Goal: Information Seeking & Learning: Learn about a topic

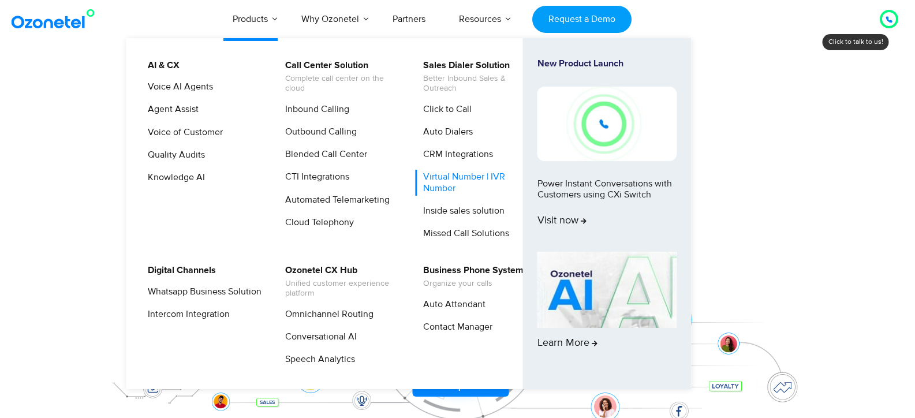
click at [458, 179] on link "Virtual Number | IVR Number" at bounding box center [477, 182] width 123 height 25
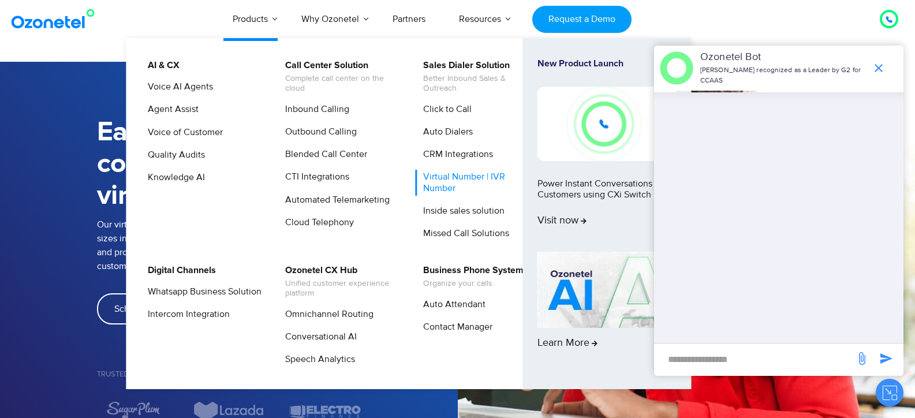
click at [441, 179] on link "Virtual Number | IVR Number" at bounding box center [477, 182] width 123 height 25
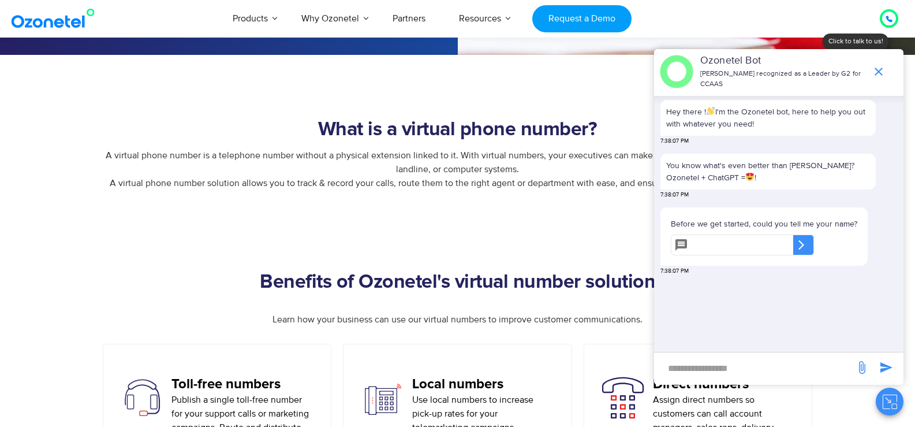
scroll to position [409, 0]
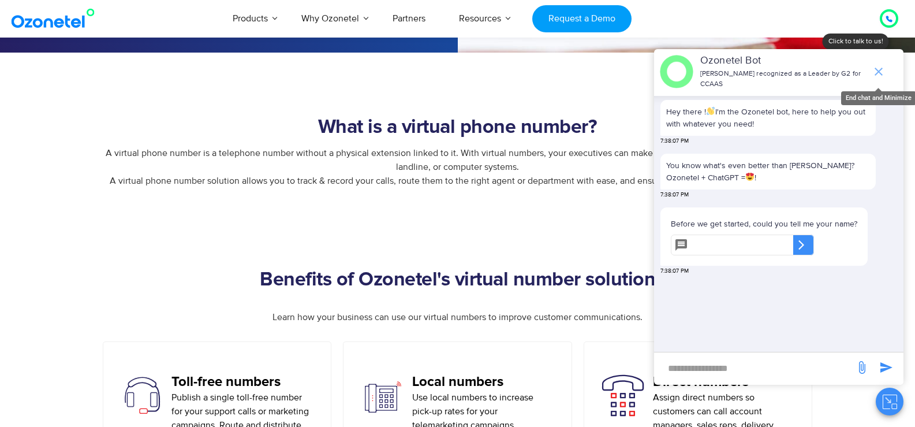
click at [879, 69] on icon "end chat or minimize" at bounding box center [879, 72] width 14 height 14
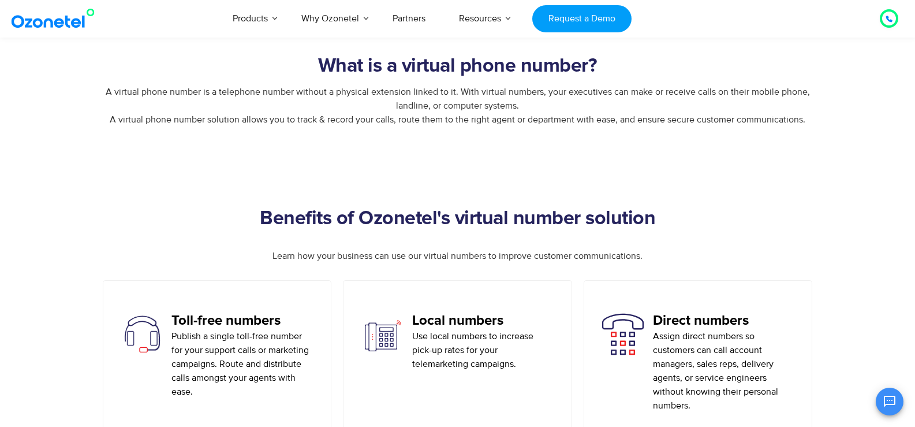
scroll to position [472, 0]
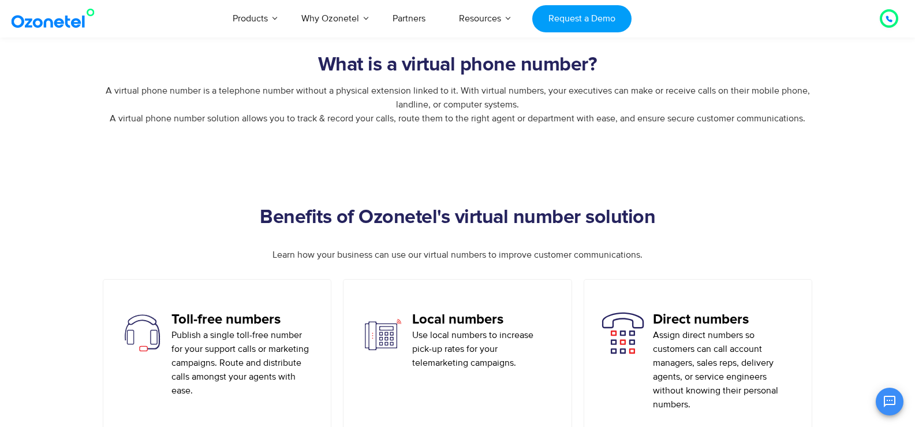
click at [593, 201] on section "Benefits of Ozonetel's virtual number solution Learn how your business can use …" at bounding box center [457, 343] width 915 height 400
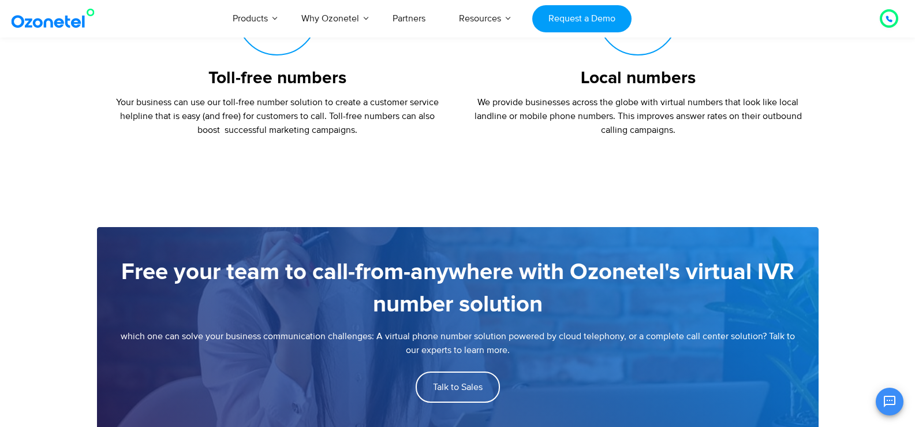
scroll to position [1379, 0]
click at [527, 221] on section "Free your team to call-from-anywhere with Ozonetel's virtual IVR number solutio…" at bounding box center [457, 300] width 915 height 274
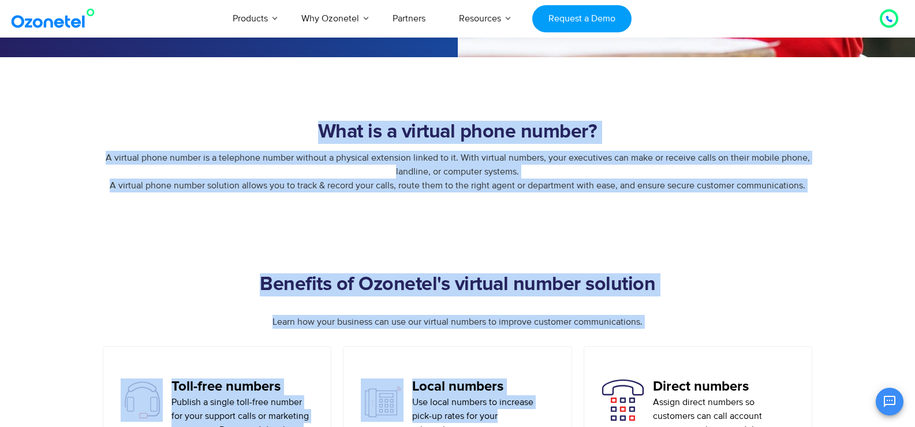
scroll to position [502, 0]
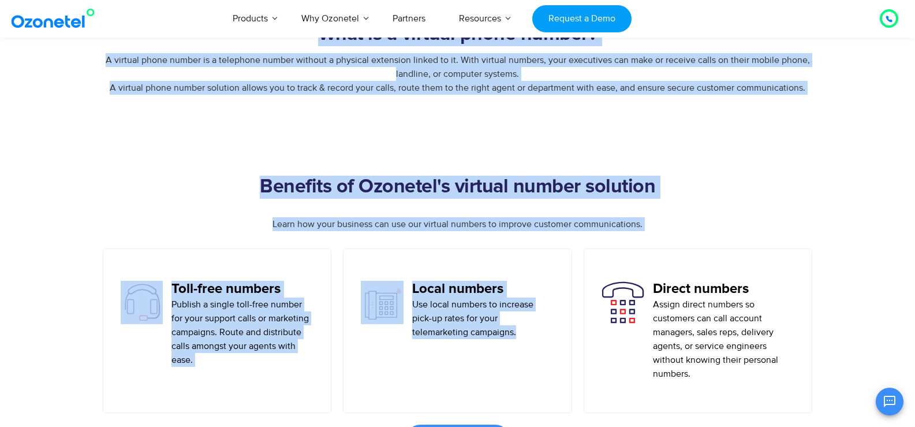
drag, startPoint x: 320, startPoint y: 143, endPoint x: 525, endPoint y: 445, distance: 364.2
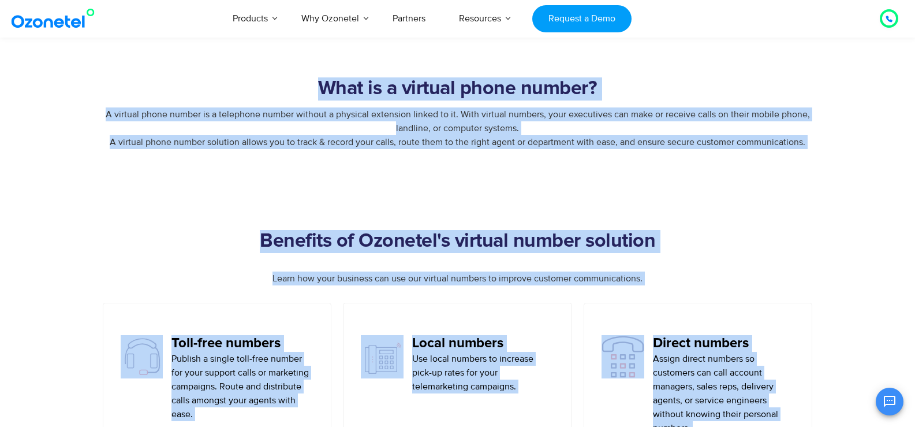
scroll to position [448, 0]
click at [312, 94] on h2 "What is a virtual phone number?" at bounding box center [458, 89] width 722 height 23
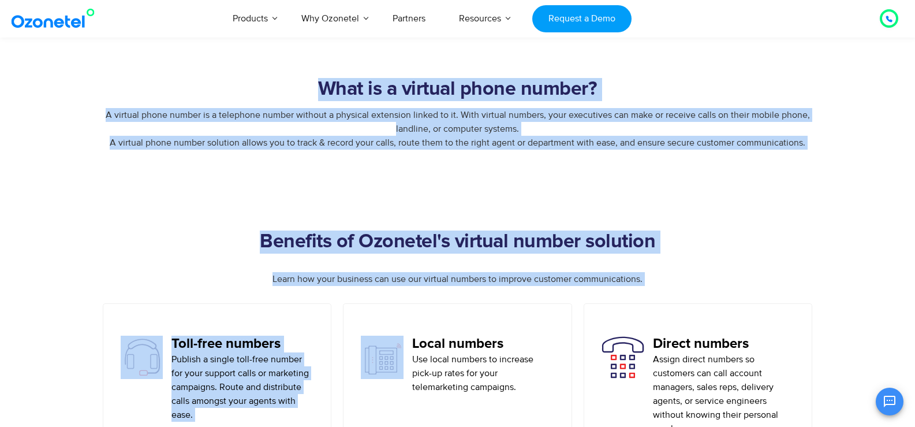
drag, startPoint x: 317, startPoint y: 94, endPoint x: 373, endPoint y: 381, distance: 292.4
click at [312, 84] on h2 "What is a virtual phone number?" at bounding box center [458, 89] width 722 height 23
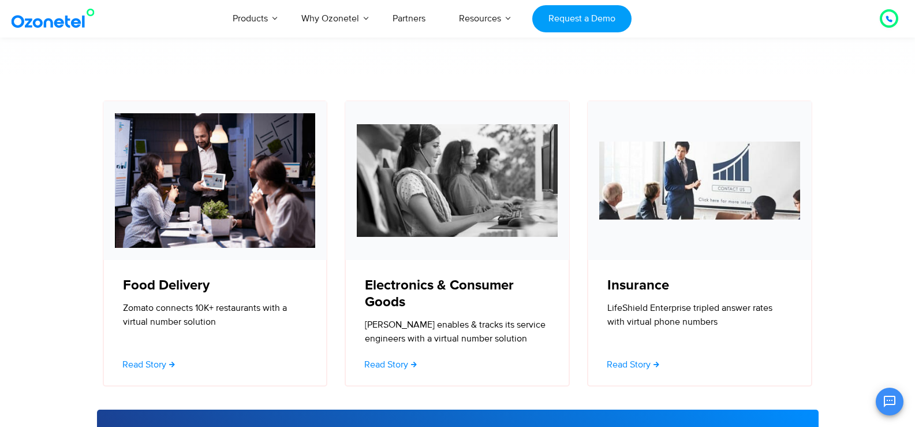
scroll to position [3535, 0]
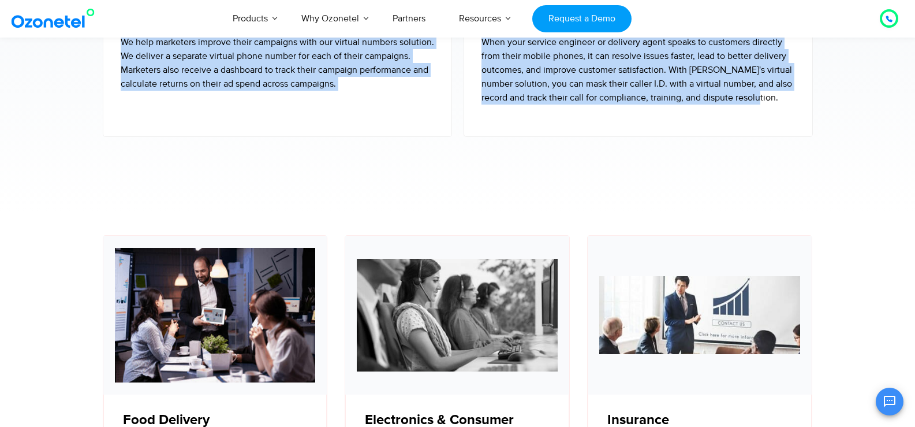
drag, startPoint x: 317, startPoint y: 86, endPoint x: 766, endPoint y: 168, distance: 456.1
copy div "What is a virtual phone number? A virtual phone number is a telephone number wi…"
